Goal: Information Seeking & Learning: Learn about a topic

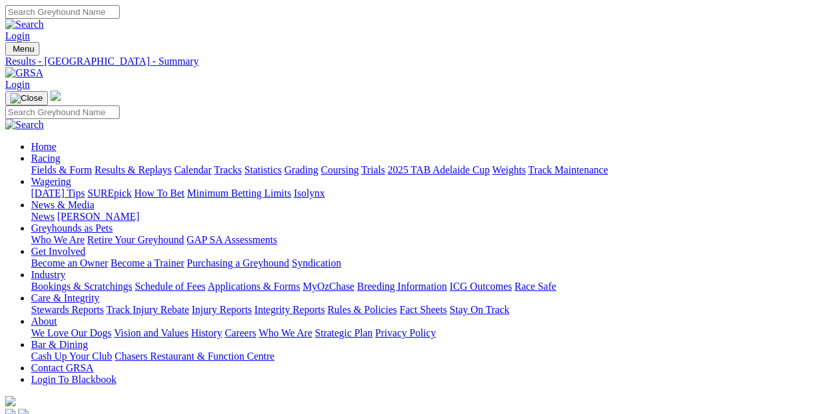
click at [142, 164] on link "Results & Replays" at bounding box center [132, 169] width 77 height 11
click at [43, 164] on link "Fields & Form" at bounding box center [61, 169] width 61 height 11
click at [42, 164] on link "Fields & Form" at bounding box center [61, 169] width 61 height 11
